Goal: Find specific page/section: Find specific page/section

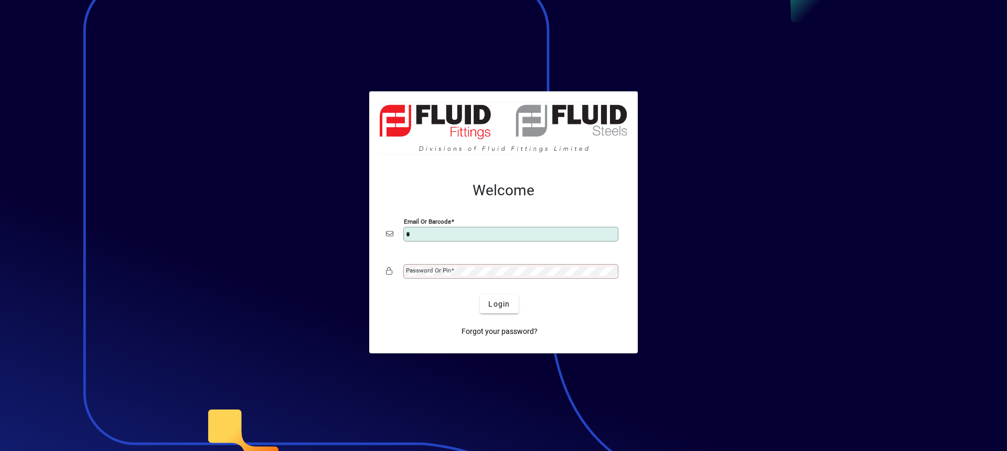
type input "**********"
click at [427, 270] on mat-label "Password or Pin" at bounding box center [428, 270] width 45 height 7
click at [480, 294] on button "Login" at bounding box center [499, 303] width 38 height 19
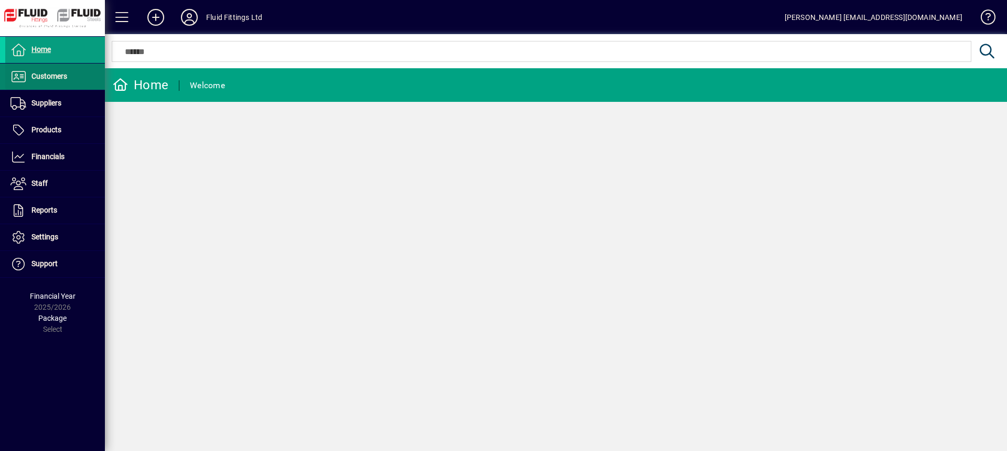
click at [63, 77] on span "Customers" at bounding box center [49, 76] width 36 height 8
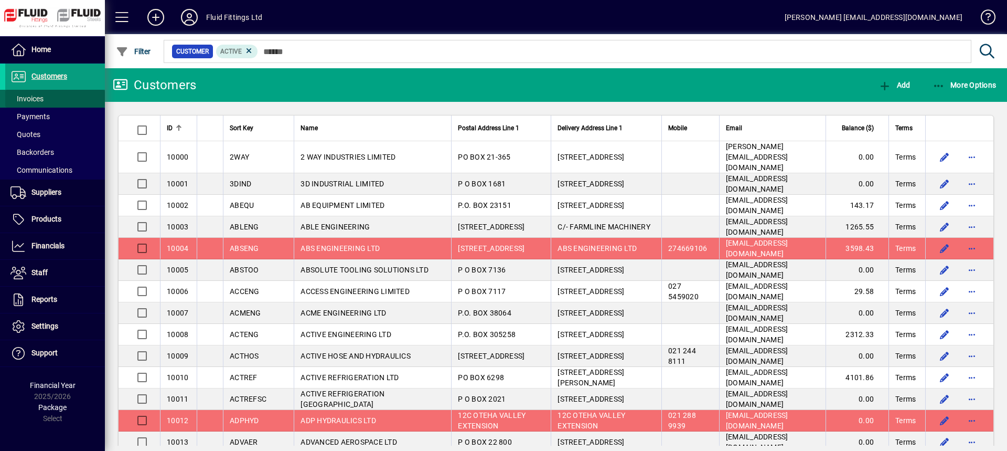
click at [36, 97] on span "Invoices" at bounding box center [26, 98] width 33 height 8
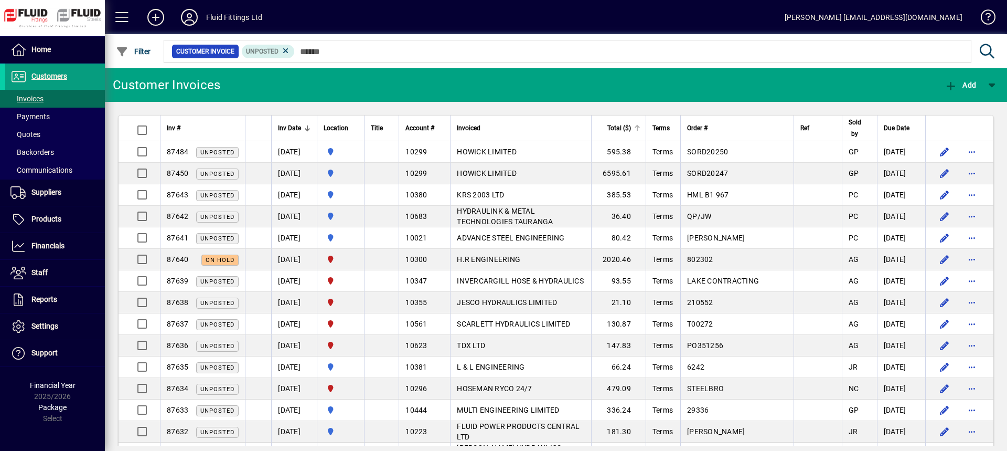
click at [631, 125] on span "Total ($)" at bounding box center [620, 128] width 24 height 12
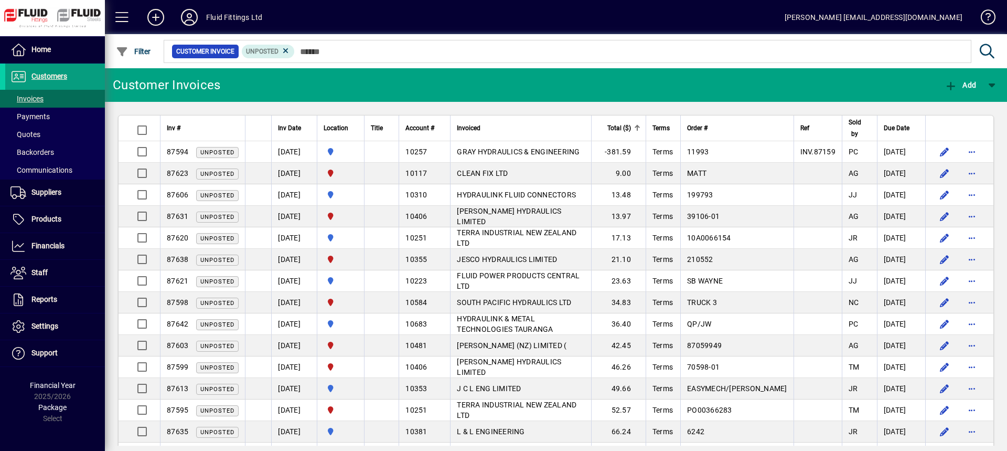
click at [631, 126] on span "Total ($)" at bounding box center [620, 128] width 24 height 12
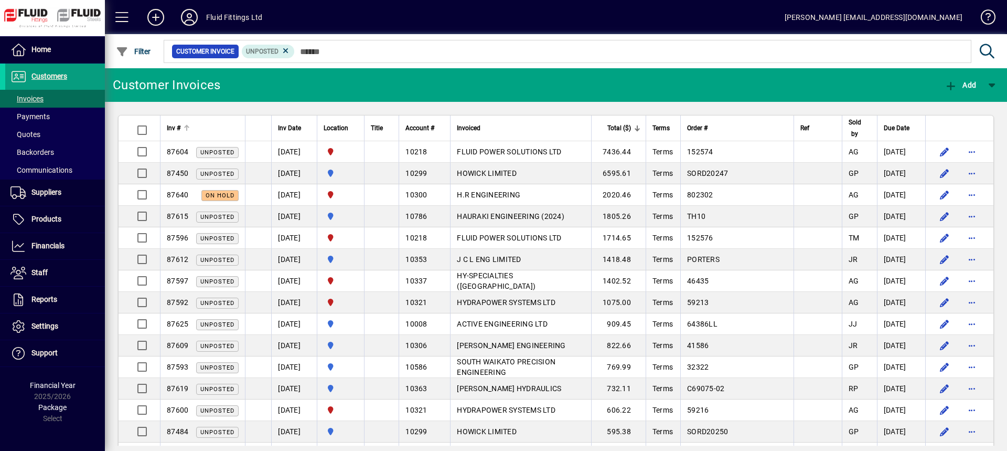
click at [203, 122] on div "Inv #" at bounding box center [203, 128] width 72 height 12
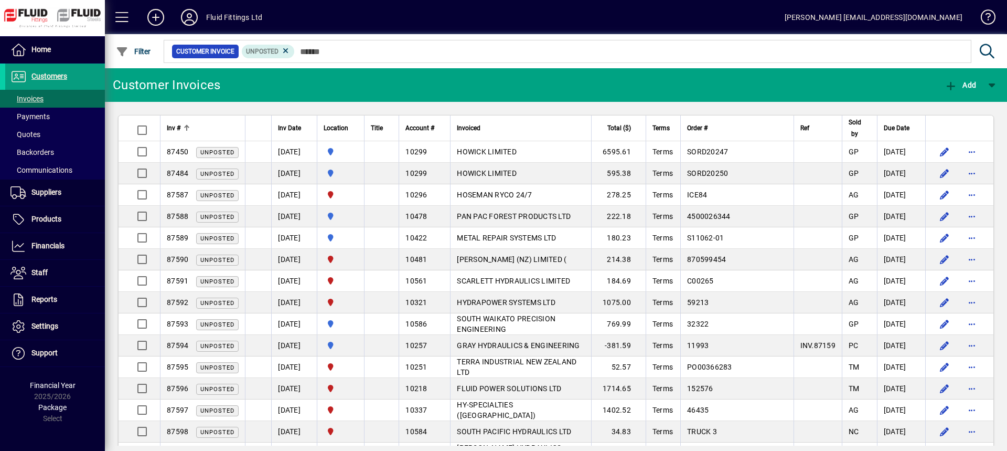
click at [203, 123] on div "Inv #" at bounding box center [203, 128] width 72 height 12
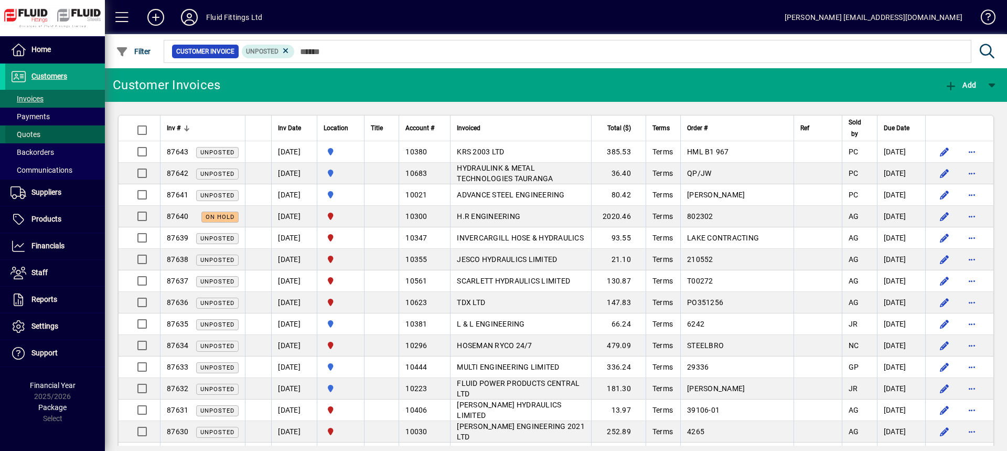
click at [30, 133] on span "Quotes" at bounding box center [25, 134] width 30 height 8
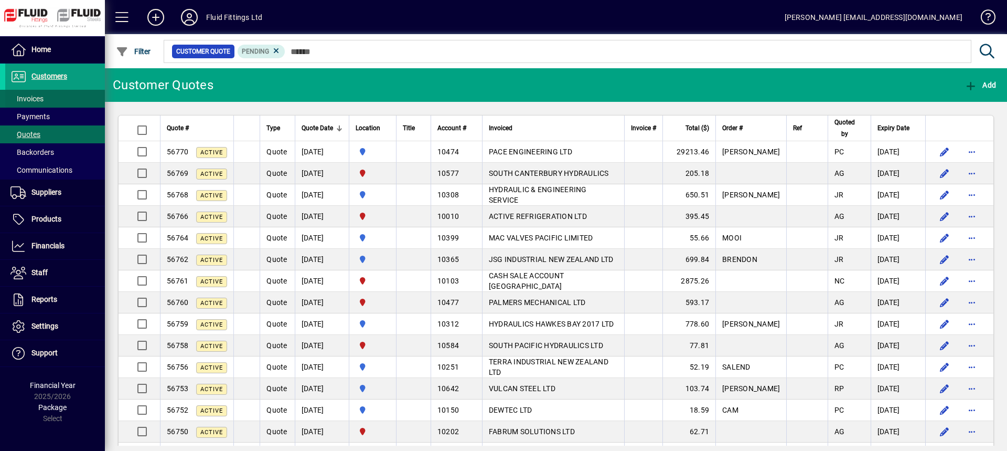
click at [58, 102] on span at bounding box center [55, 98] width 100 height 25
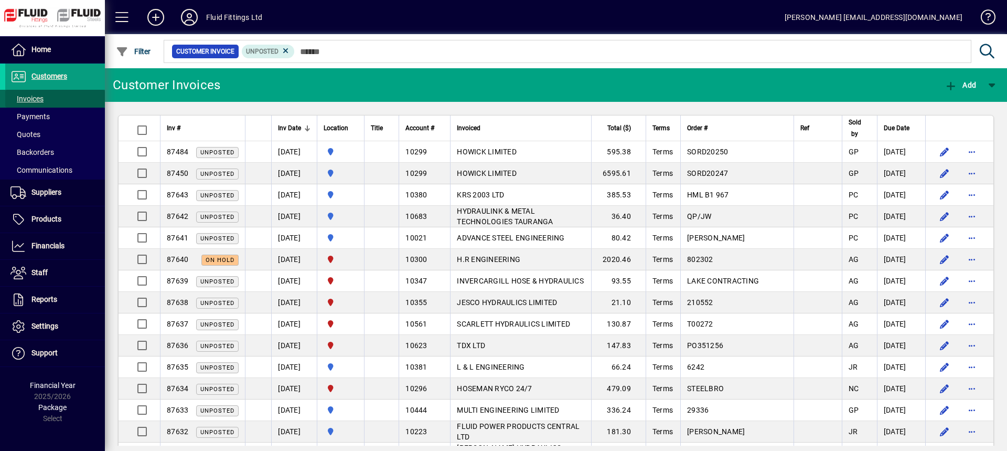
click at [50, 96] on span at bounding box center [55, 98] width 100 height 25
click at [219, 134] on th "Inv #" at bounding box center [202, 128] width 85 height 26
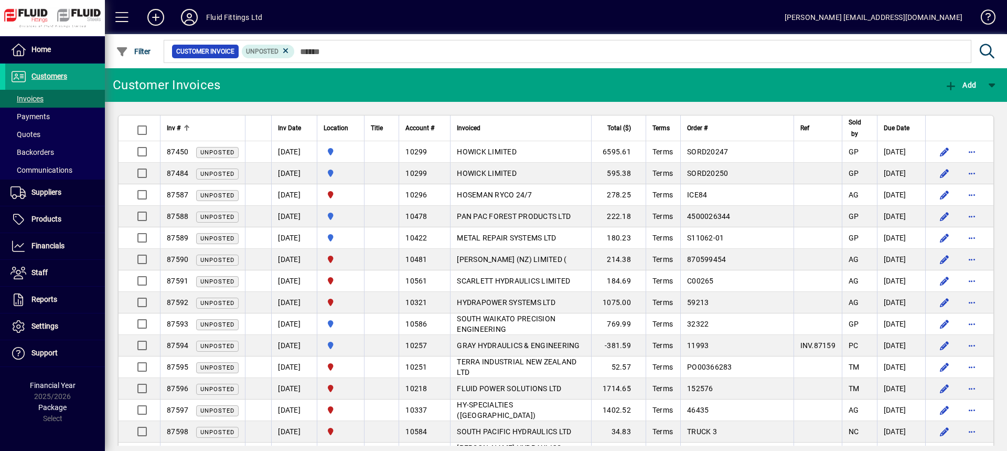
click at [219, 133] on div "Inv #" at bounding box center [203, 128] width 72 height 12
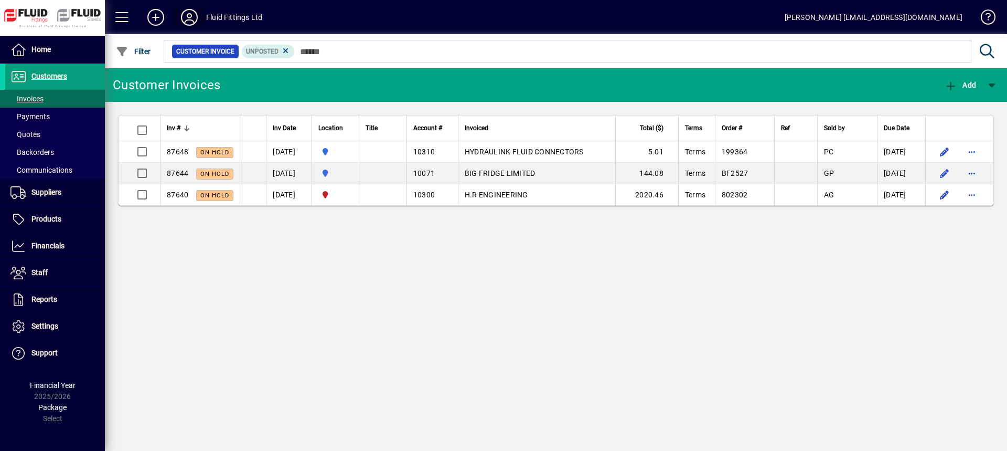
click at [193, 17] on icon at bounding box center [189, 17] width 21 height 17
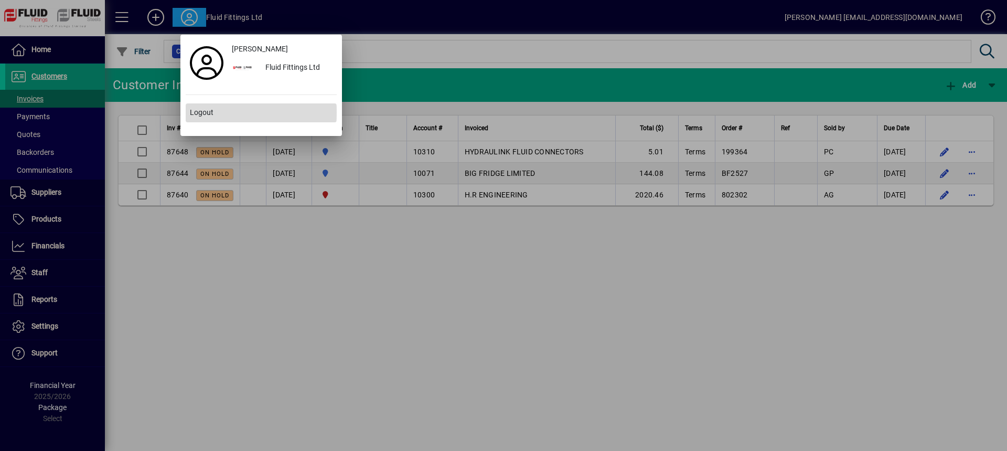
click at [205, 113] on span "Logout" at bounding box center [202, 112] width 24 height 11
